Goal: Task Accomplishment & Management: Use online tool/utility

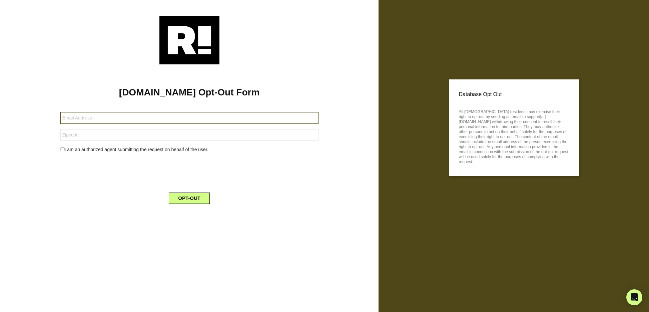
click at [200, 120] on input "text" at bounding box center [189, 118] width 258 height 12
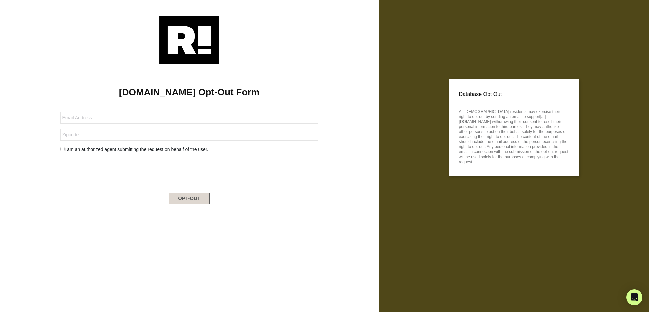
click at [179, 195] on button "OPT-OUT" at bounding box center [189, 197] width 41 height 11
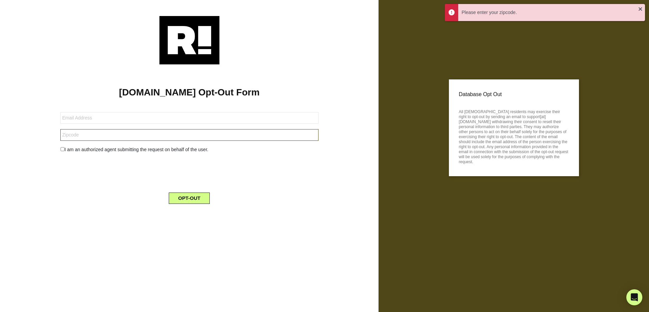
click at [97, 133] on input "text" at bounding box center [189, 135] width 258 height 12
type input "76542"
click at [99, 153] on form "76542 I am an authorized agent submitting the request on behalf of the user. OP…" at bounding box center [189, 154] width 258 height 100
click at [99, 148] on div "I am an authorized agent submitting the request on behalf of the user." at bounding box center [189, 149] width 268 height 7
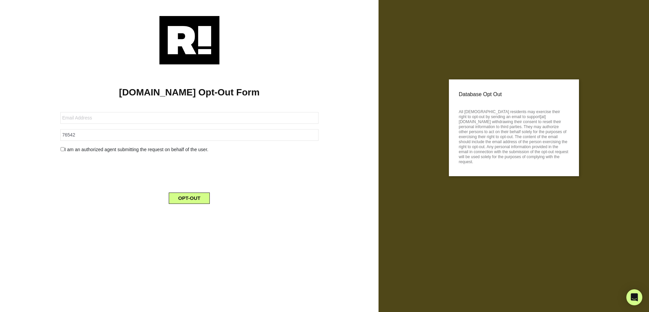
click at [61, 149] on input "checkbox" at bounding box center [62, 149] width 4 height 4
checkbox input "true"
click at [197, 214] on button "OPT-OUT" at bounding box center [189, 214] width 41 height 11
